Goal: Use online tool/utility

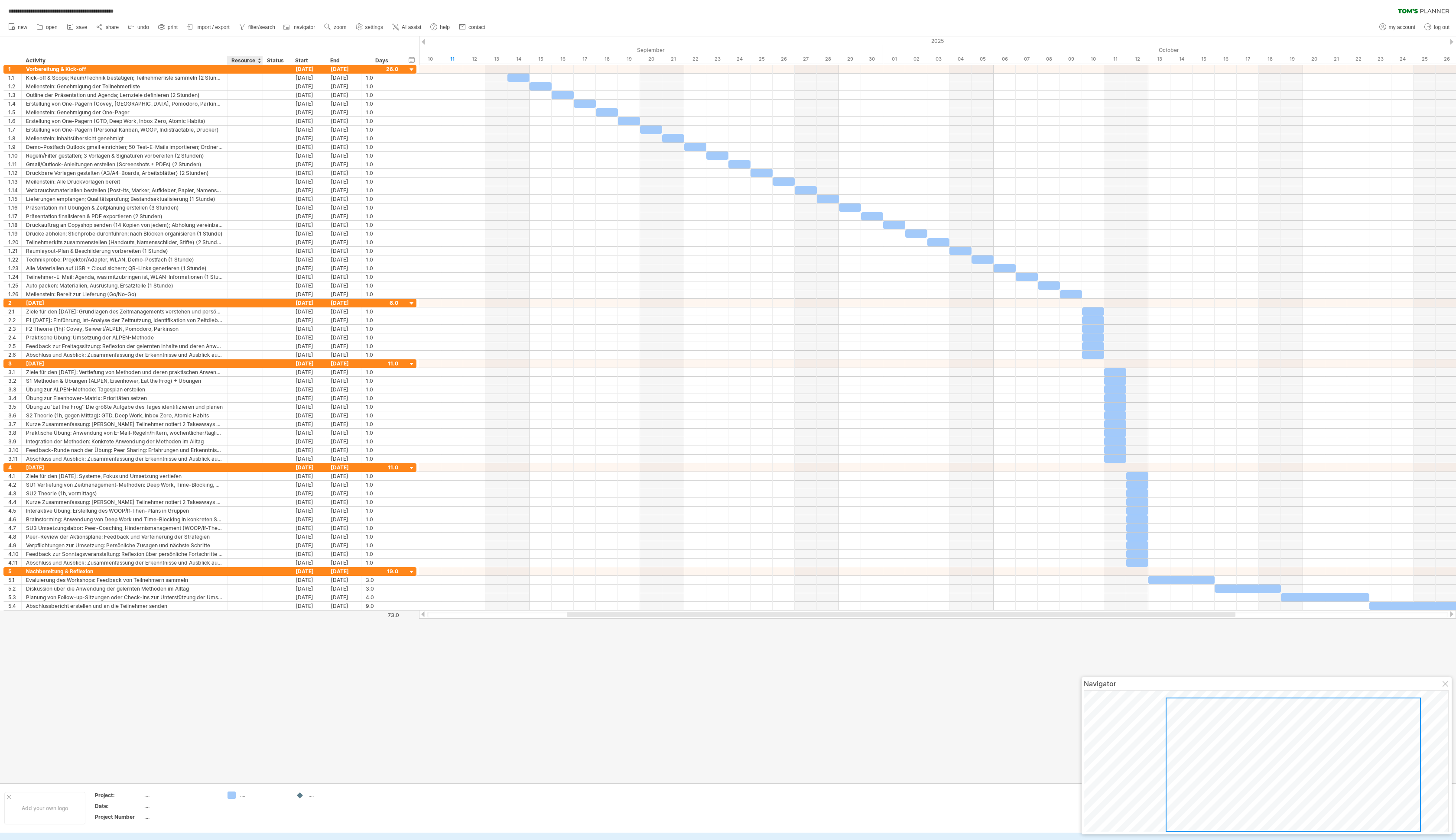
click at [262, 58] on div at bounding box center [262, 61] width 3 height 8
click at [269, 79] on div "remove column" at bounding box center [312, 83] width 103 height 14
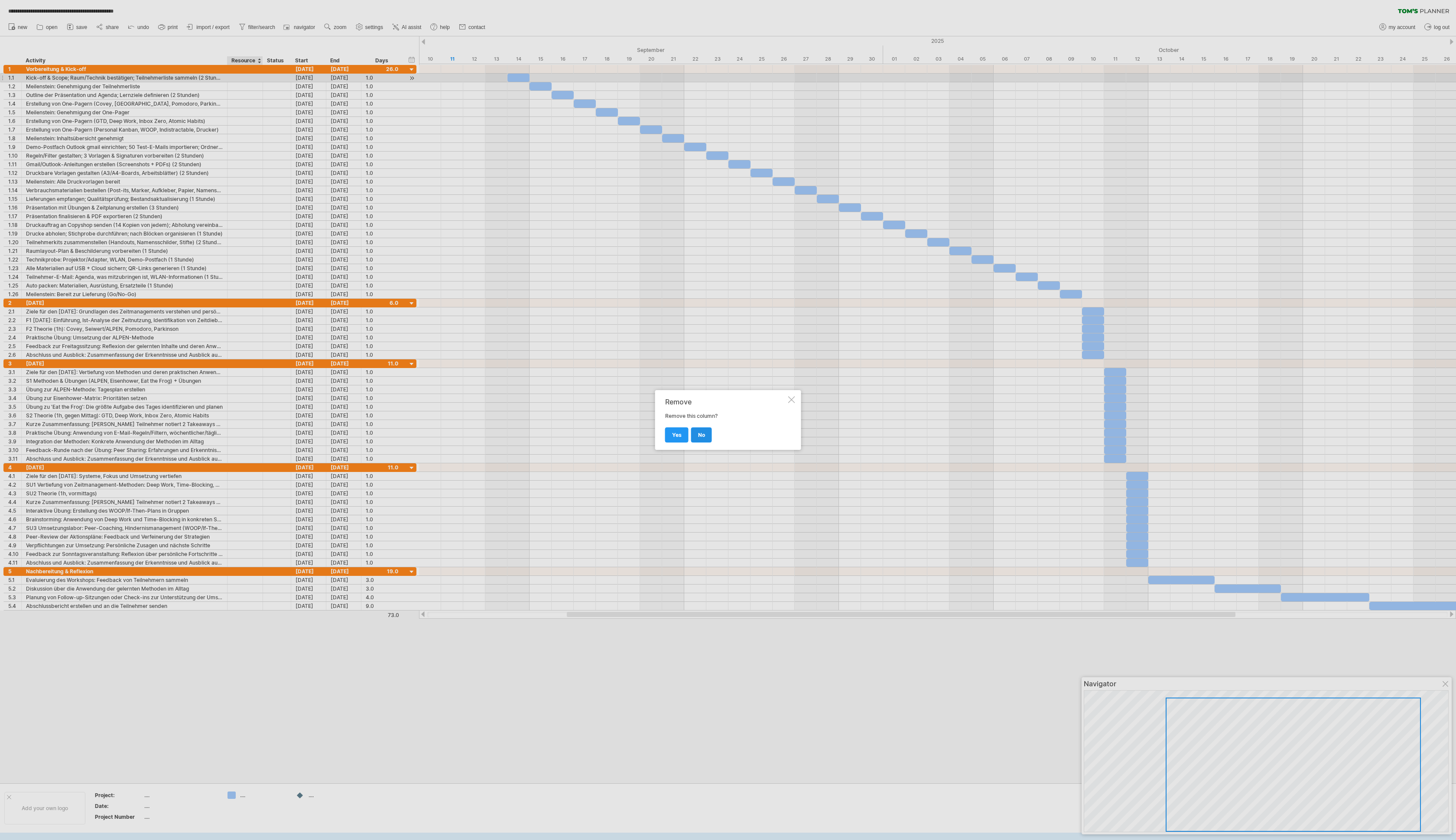
click at [415, 240] on span "no" at bounding box center [701, 434] width 7 height 6
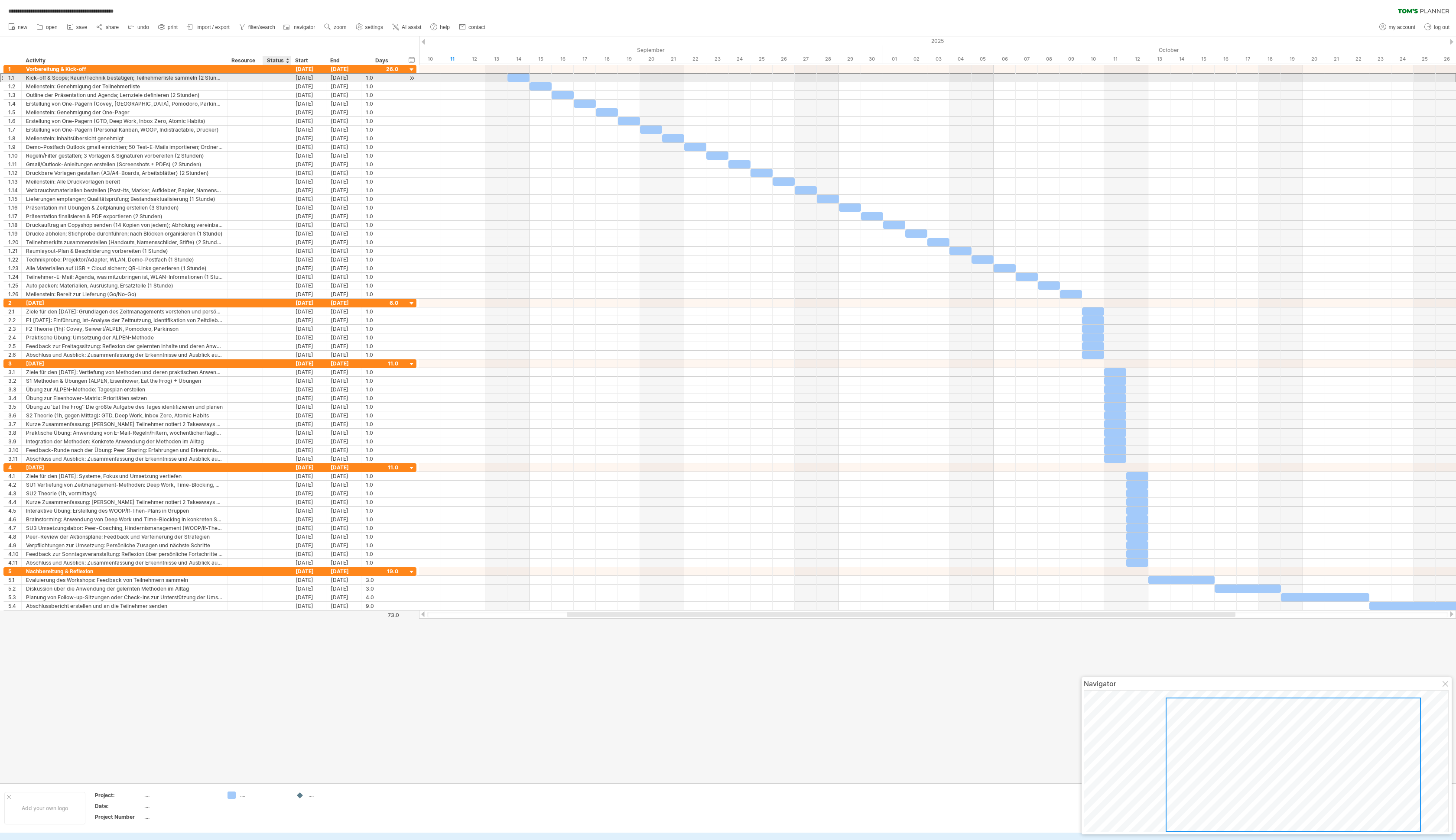
click at [278, 79] on div at bounding box center [277, 78] width 19 height 8
click at [278, 79] on input "text" at bounding box center [277, 78] width 19 height 8
click at [289, 60] on div at bounding box center [287, 61] width 4 height 8
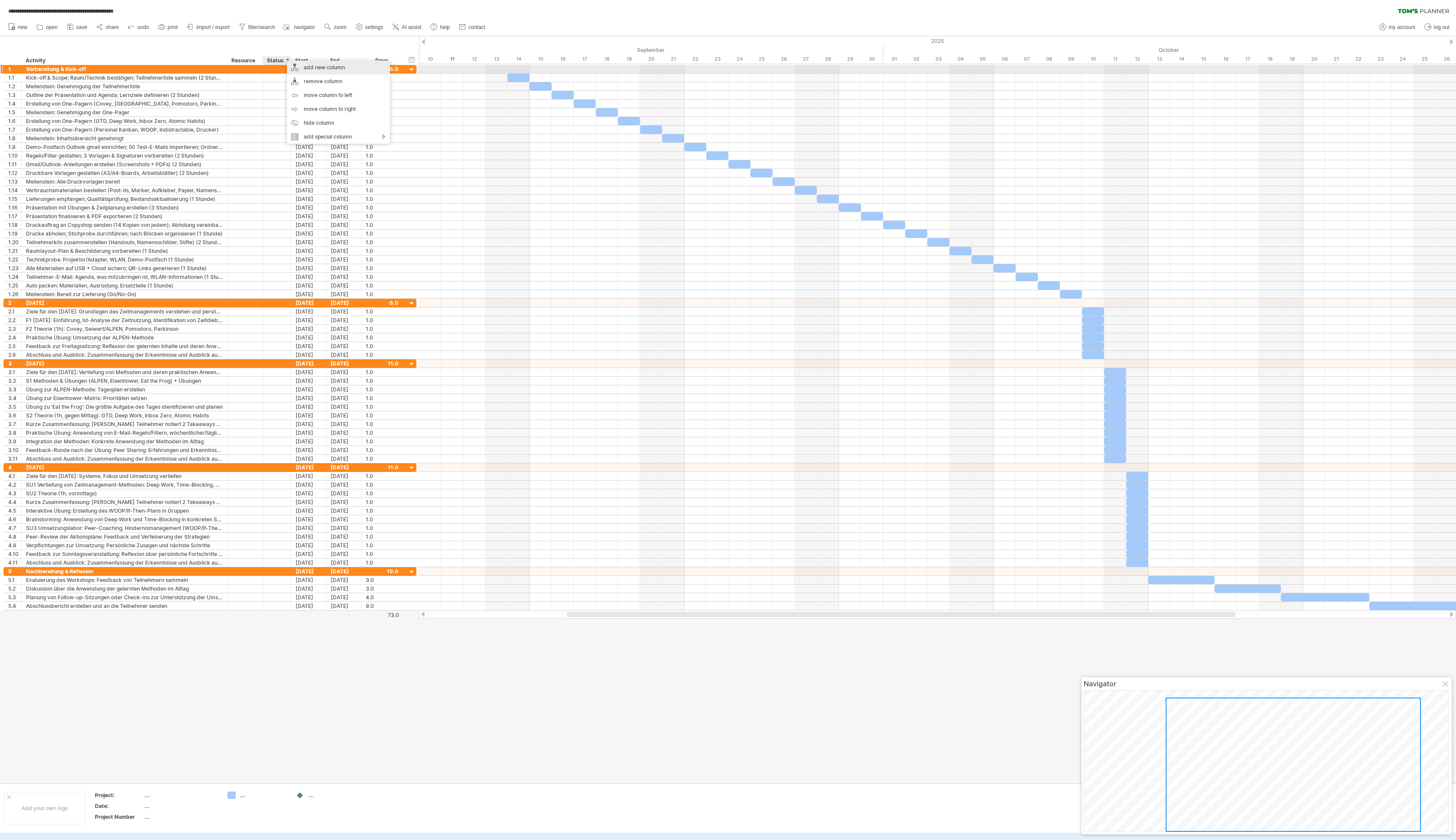
click at [336, 68] on div "add new column" at bounding box center [339, 68] width 103 height 14
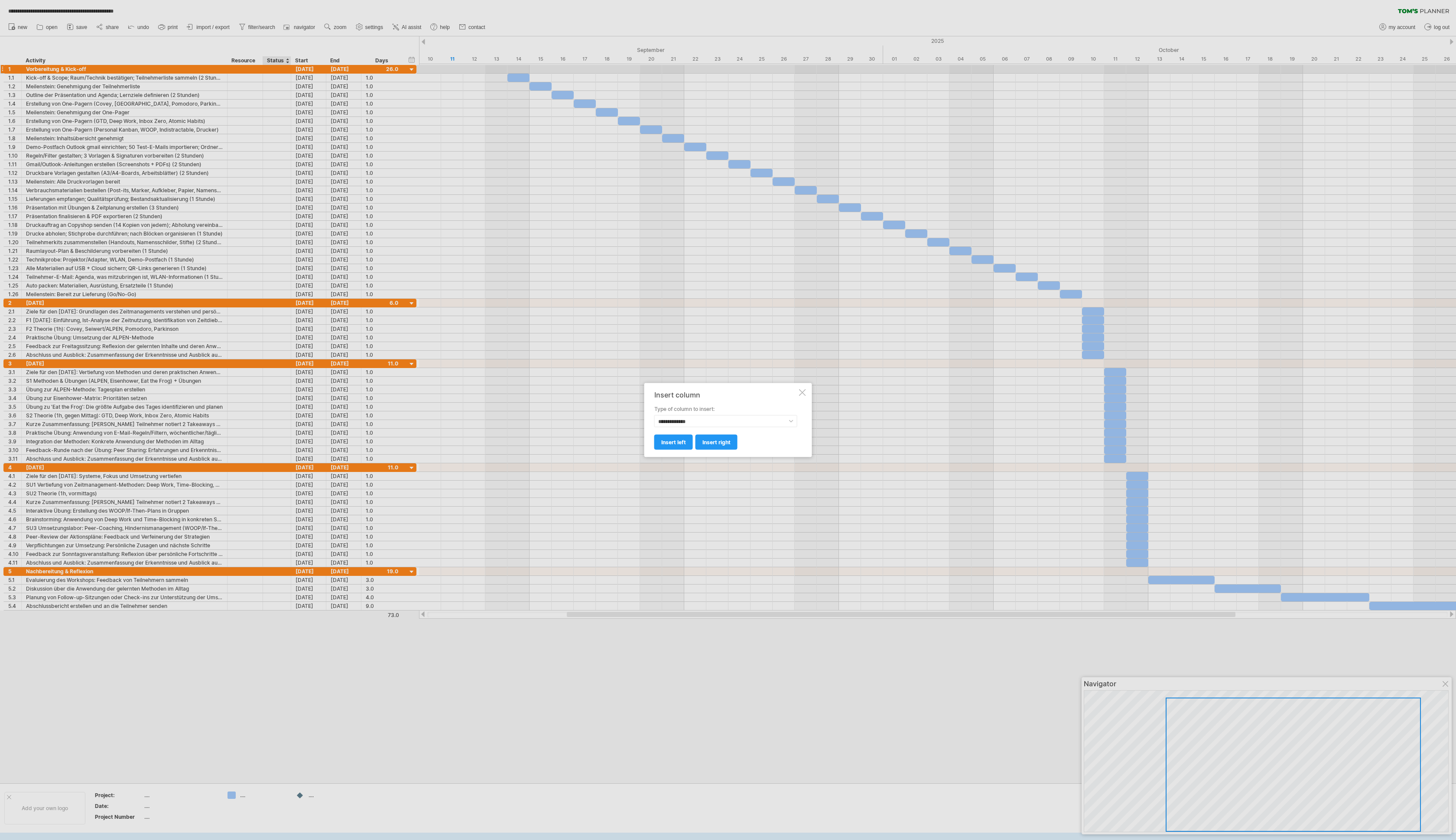
click at [415, 240] on div "**********" at bounding box center [728, 420] width 168 height 74
click at [415, 240] on div at bounding box center [803, 393] width 7 height 7
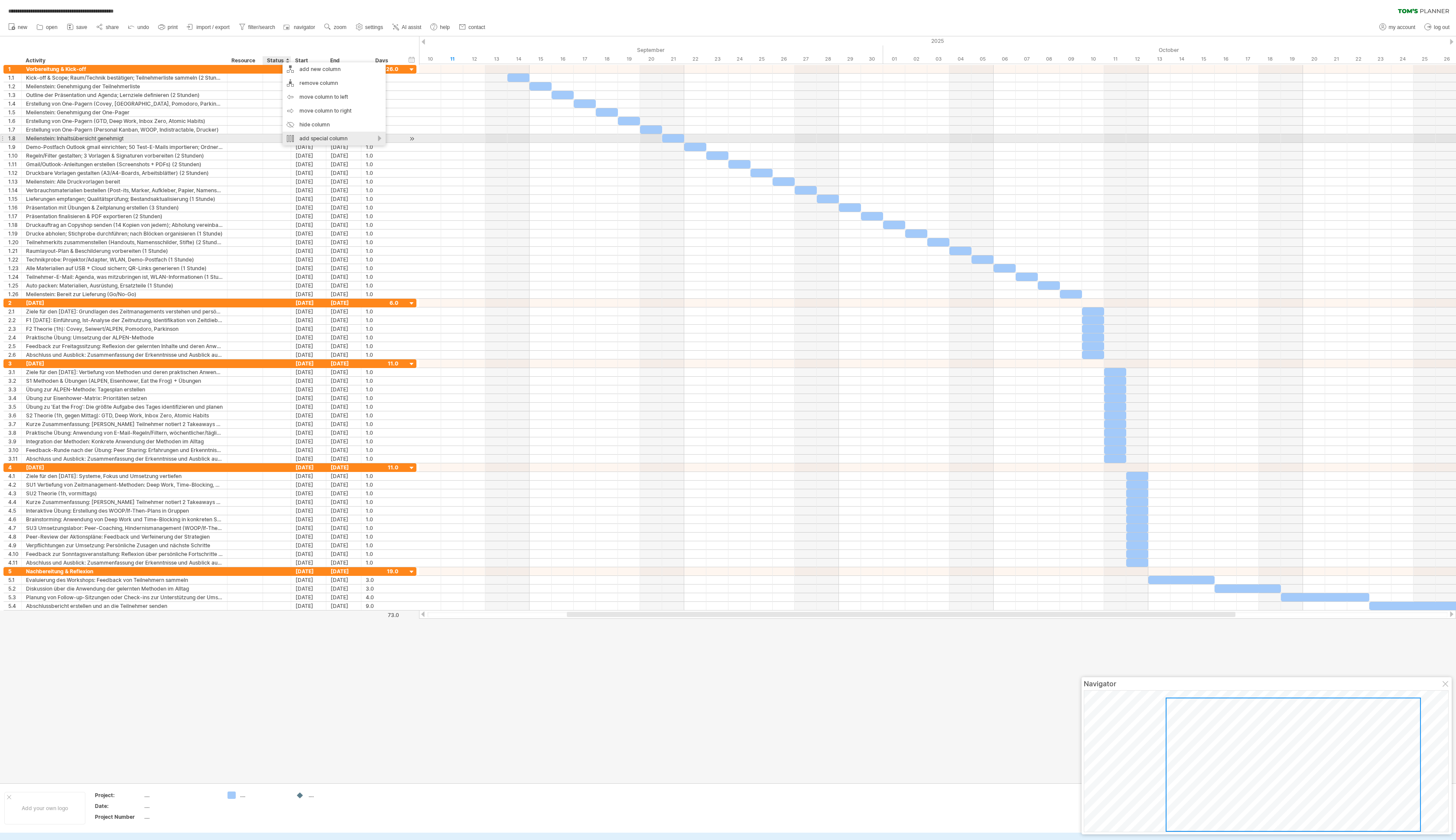
click at [337, 135] on div "add special column" at bounding box center [334, 139] width 103 height 14
click at [384, 175] on div "icon A column showing icons. They can signify anything you like:" at bounding box center [383, 174] width 84 height 14
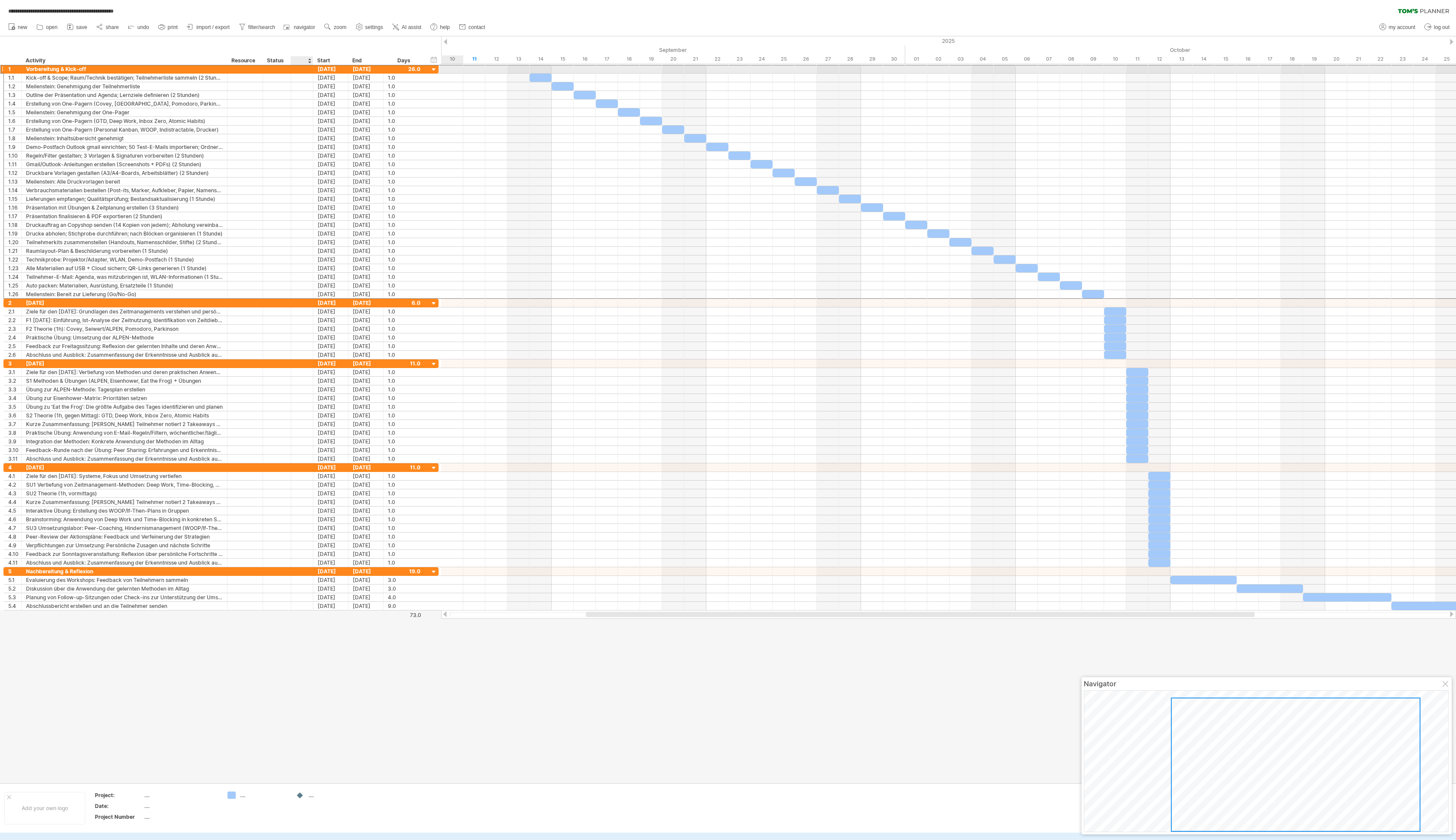
click at [301, 69] on div at bounding box center [302, 69] width 8 height 7
click at [301, 79] on div at bounding box center [302, 78] width 8 height 7
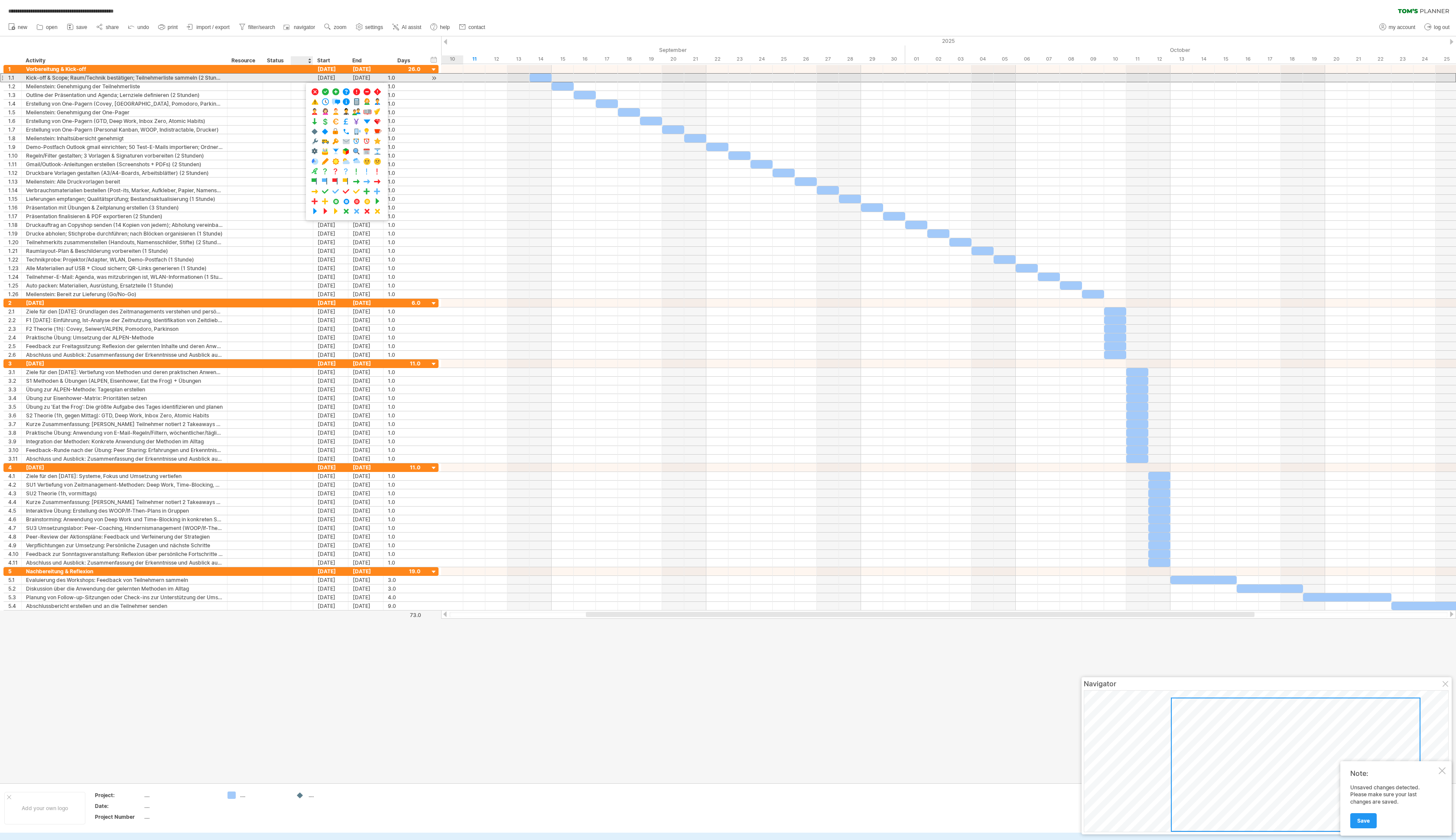
click at [281, 79] on div at bounding box center [277, 78] width 19 height 8
click at [281, 79] on input "text" at bounding box center [277, 78] width 19 height 8
click at [247, 79] on div at bounding box center [245, 78] width 26 height 8
click at [247, 79] on input "text" at bounding box center [245, 78] width 26 height 8
click at [303, 76] on div at bounding box center [302, 78] width 8 height 7
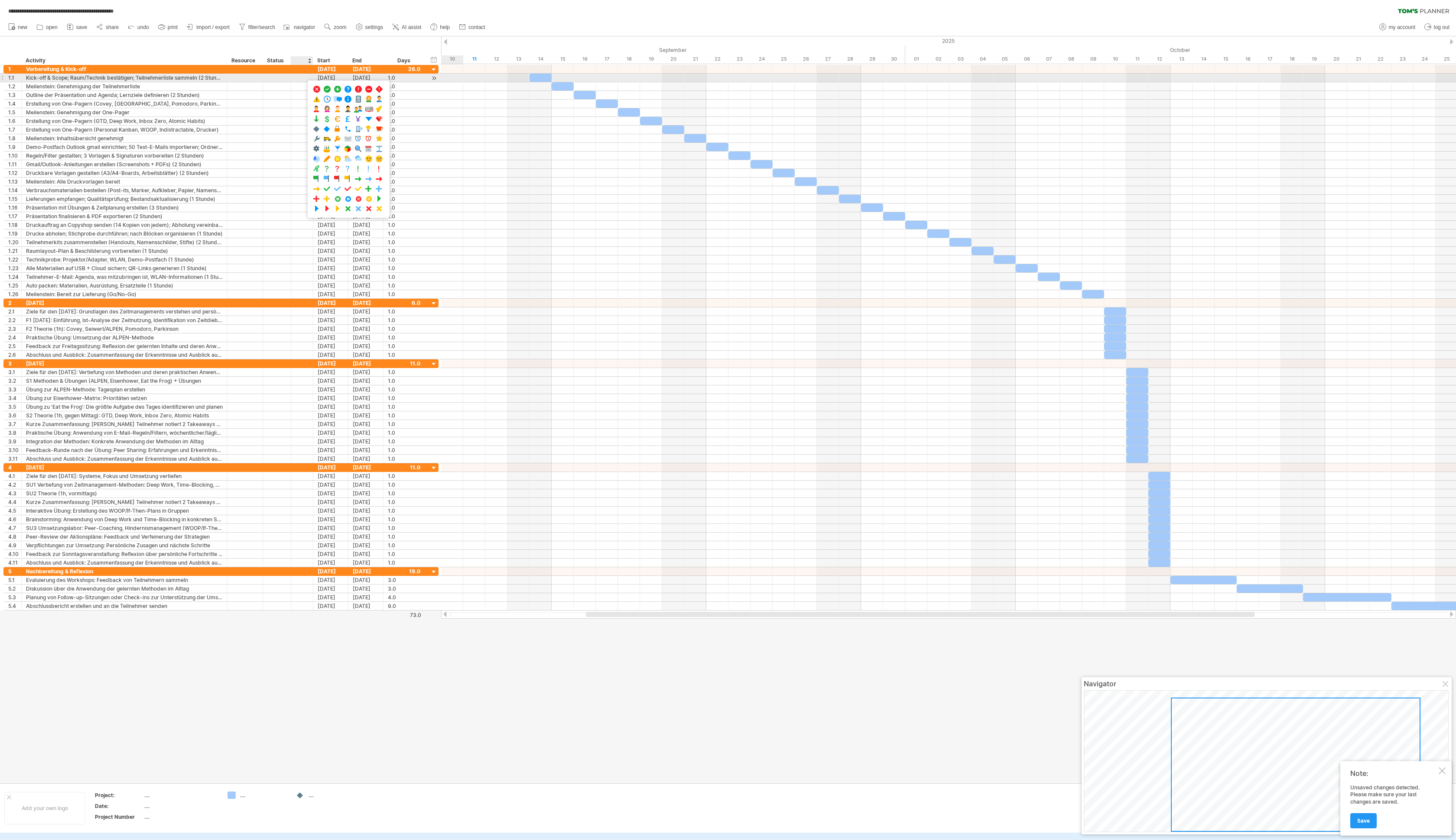
click at [303, 76] on div at bounding box center [302, 78] width 8 height 7
click at [282, 79] on div at bounding box center [277, 78] width 19 height 8
click at [277, 62] on div "Status" at bounding box center [276, 61] width 19 height 8
click at [278, 71] on div at bounding box center [277, 69] width 19 height 8
click at [277, 80] on div at bounding box center [277, 78] width 19 height 8
